Goal: Task Accomplishment & Management: Manage account settings

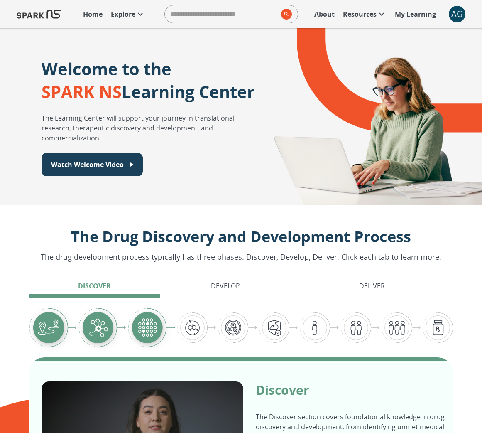
click at [454, 10] on div "AG" at bounding box center [457, 14] width 17 height 17
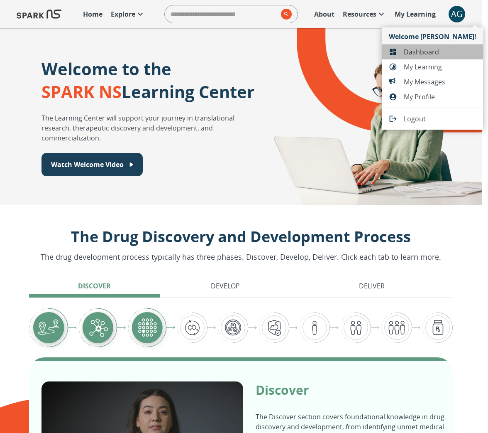
click at [445, 46] on li "Dashboard" at bounding box center [433, 51] width 101 height 15
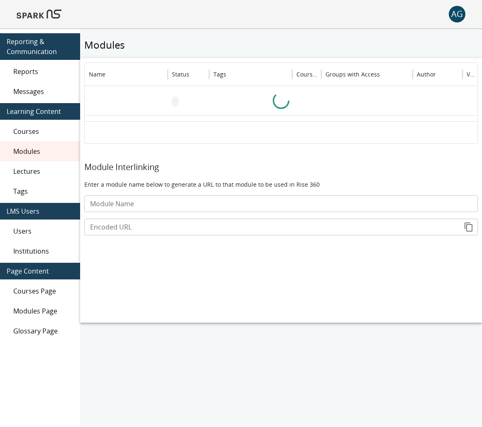
click at [21, 88] on span "Messages" at bounding box center [43, 91] width 60 height 10
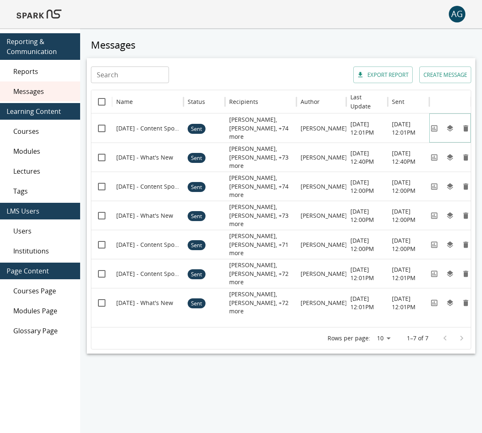
click at [432, 128] on icon "View" at bounding box center [434, 128] width 6 height 6
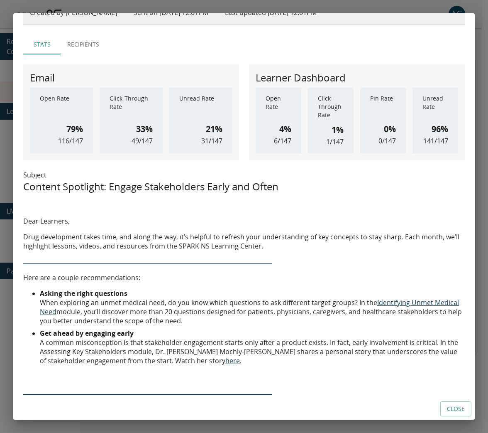
scroll to position [39, 0]
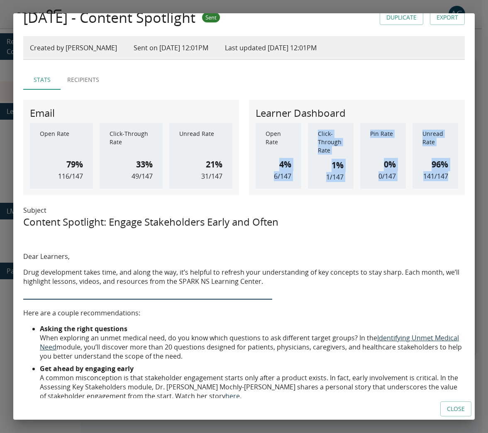
drag, startPoint x: 277, startPoint y: 168, endPoint x: 454, endPoint y: 182, distance: 177.0
click at [454, 182] on div "Learner Dashboard Open Rate 4% 6 / 147 Click-Through Rate 1% 1 / 147 Pin Rate 0…" at bounding box center [357, 148] width 216 height 96
click at [361, 165] on div "Pin Rate 0% 0 / 147" at bounding box center [384, 156] width 46 height 66
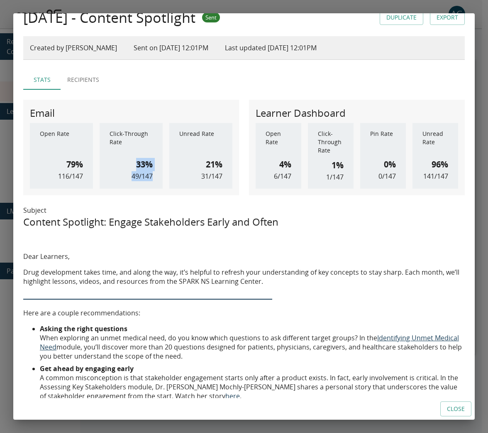
drag, startPoint x: 152, startPoint y: 177, endPoint x: 134, endPoint y: 165, distance: 21.9
click at [134, 165] on div "Click-Through Rate 33% 49 / 147" at bounding box center [131, 156] width 63 height 66
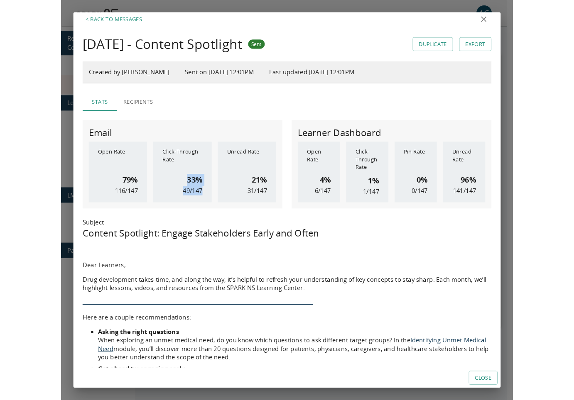
scroll to position [0, 0]
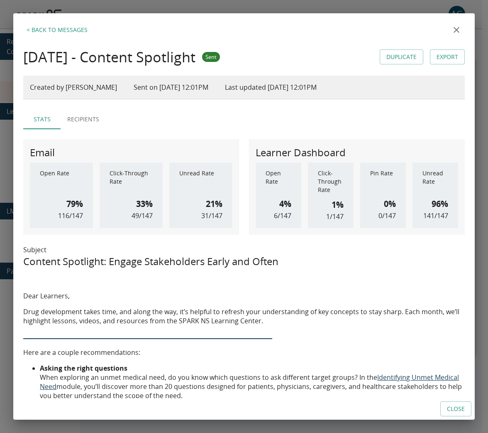
click at [123, 187] on p "Click-Through Rate" at bounding box center [131, 181] width 43 height 24
drag, startPoint x: 121, startPoint y: 182, endPoint x: 97, endPoint y: 173, distance: 25.9
click at [97, 173] on div "Open Rate 79% 116 / 147 Click-Through Rate 33% 49 / 147 Unread Rate 21% 31 / 147" at bounding box center [131, 195] width 203 height 66
click at [136, 202] on h6 "33%" at bounding box center [144, 203] width 17 height 13
click at [136, 203] on h6 "33%" at bounding box center [144, 203] width 17 height 13
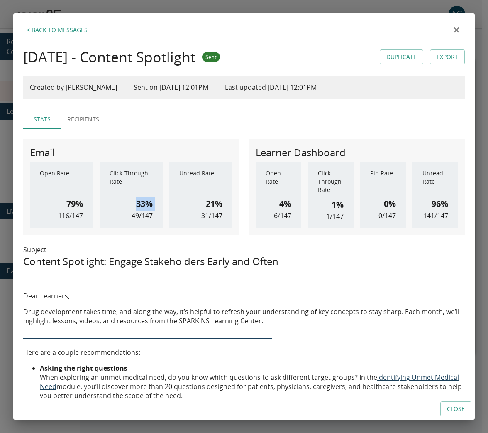
click at [136, 203] on h6 "33%" at bounding box center [144, 203] width 17 height 13
drag, startPoint x: 150, startPoint y: 214, endPoint x: 108, endPoint y: 173, distance: 58.7
click at [108, 173] on div "Click-Through Rate 33% 49 / 147" at bounding box center [131, 195] width 63 height 66
click at [152, 217] on div "Click-Through Rate 33% 49 / 147" at bounding box center [131, 195] width 63 height 66
drag, startPoint x: 150, startPoint y: 216, endPoint x: 133, endPoint y: 198, distance: 25.0
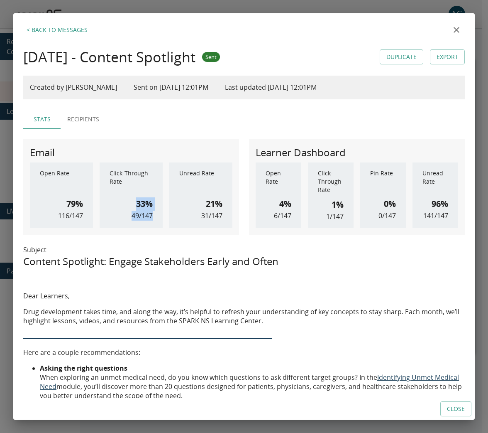
click at [133, 198] on div "33% 49 / 147" at bounding box center [142, 209] width 21 height 24
click at [452, 29] on icon "close" at bounding box center [457, 30] width 10 height 10
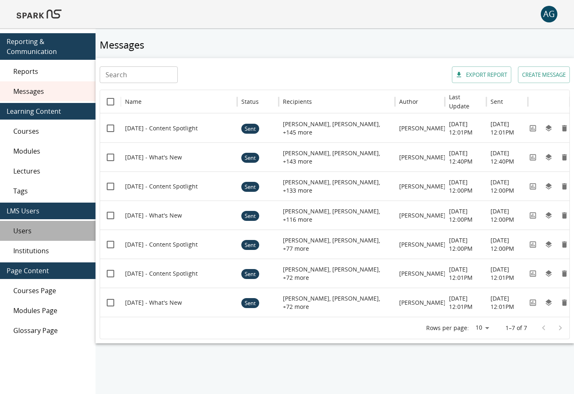
click at [54, 223] on div "Users" at bounding box center [48, 231] width 96 height 20
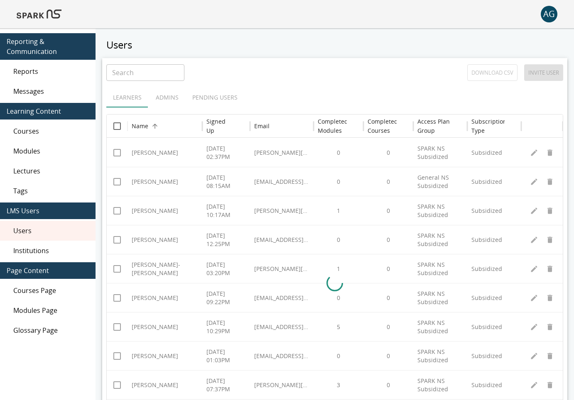
click at [14, 134] on span "Courses" at bounding box center [51, 131] width 76 height 10
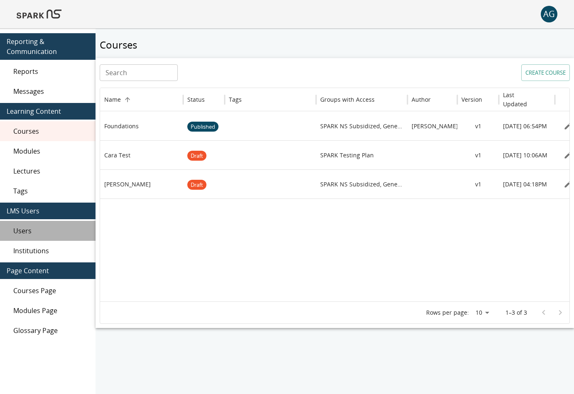
click at [18, 233] on span "Users" at bounding box center [51, 231] width 76 height 10
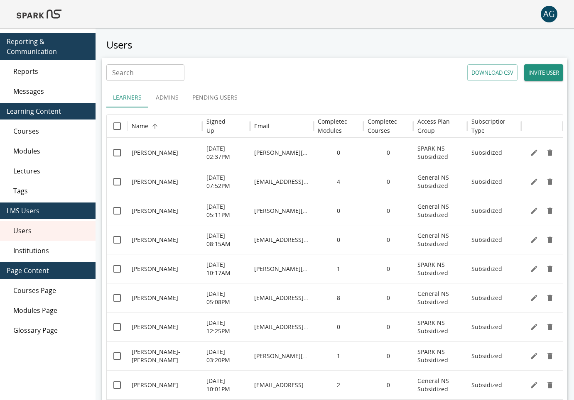
click at [473, 75] on button "DOWNLOAD CSV" at bounding box center [492, 72] width 50 height 17
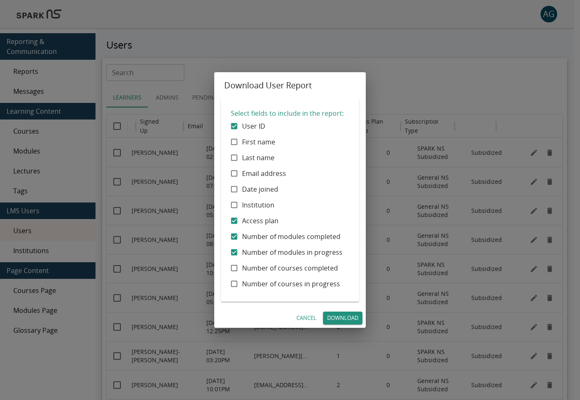
click at [335, 311] on div "Cancel Download" at bounding box center [290, 319] width 152 height 20
click at [334, 314] on link "Download" at bounding box center [342, 318] width 39 height 13
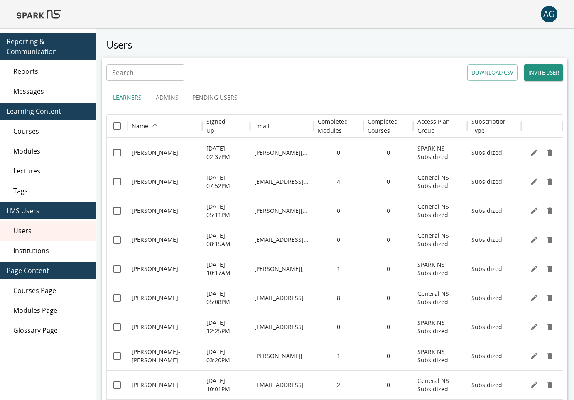
scroll to position [2, 0]
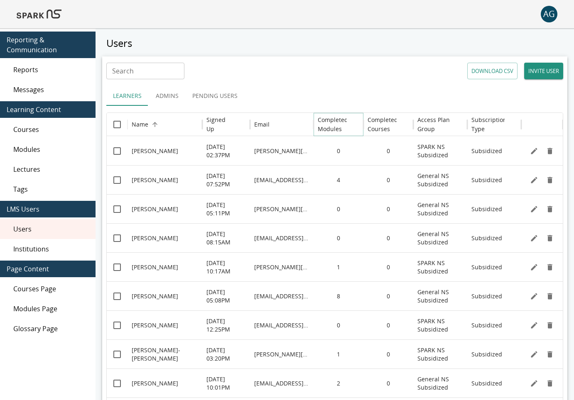
click at [355, 125] on icon "Sort" at bounding box center [353, 124] width 7 height 7
